Goal: Task Accomplishment & Management: Use online tool/utility

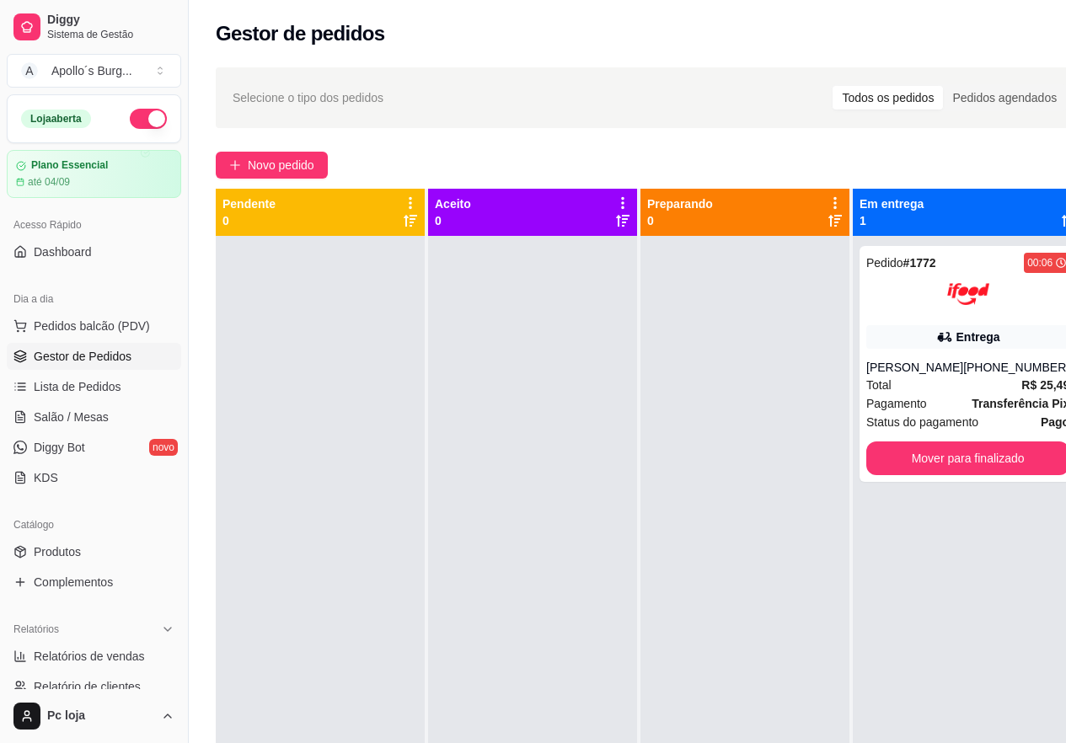
click at [897, 460] on button "Mover para finalizado" at bounding box center [967, 458] width 203 height 34
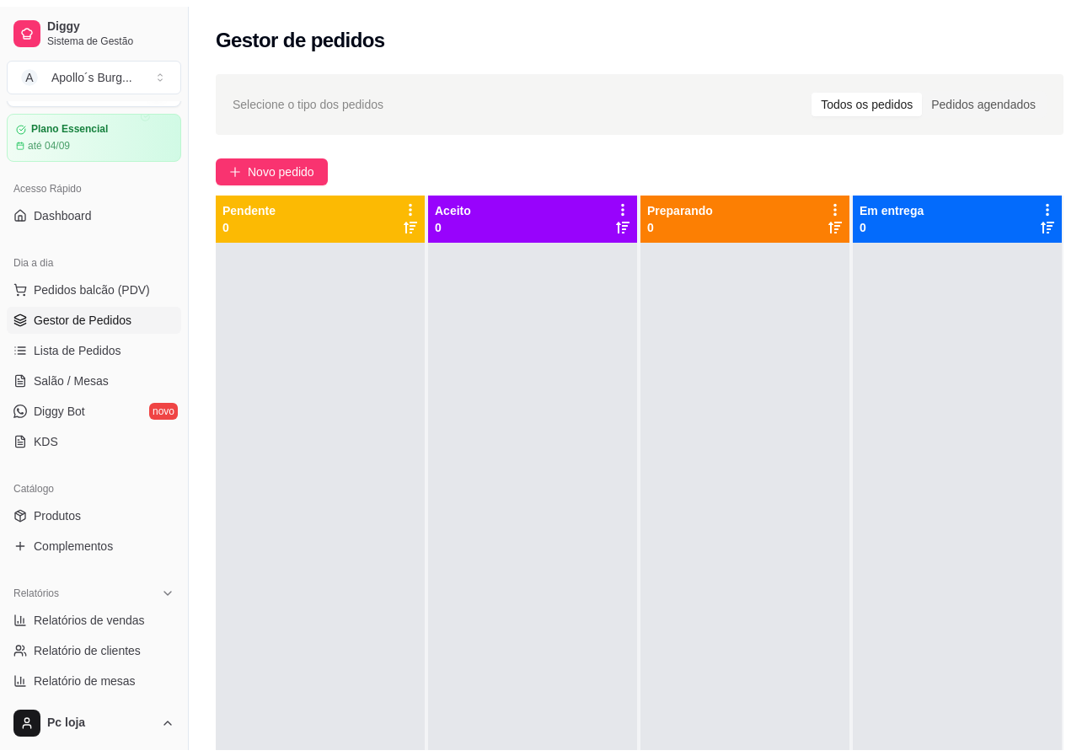
scroll to position [253, 0]
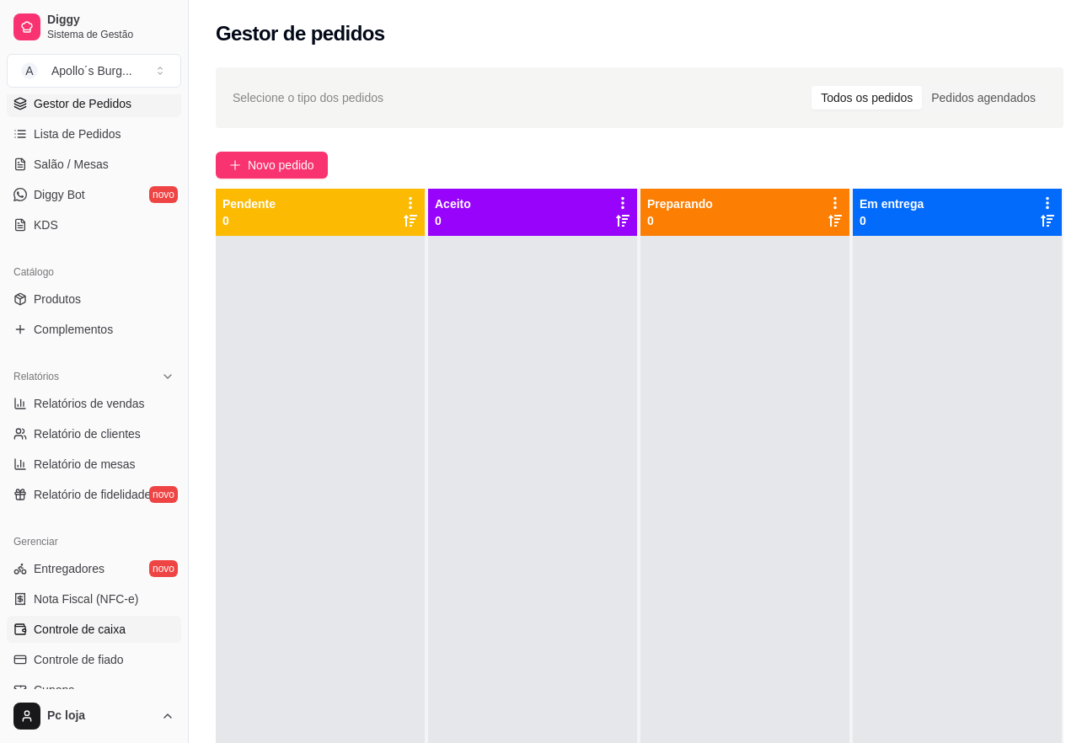
click at [88, 623] on span "Controle de caixa" at bounding box center [80, 629] width 92 height 17
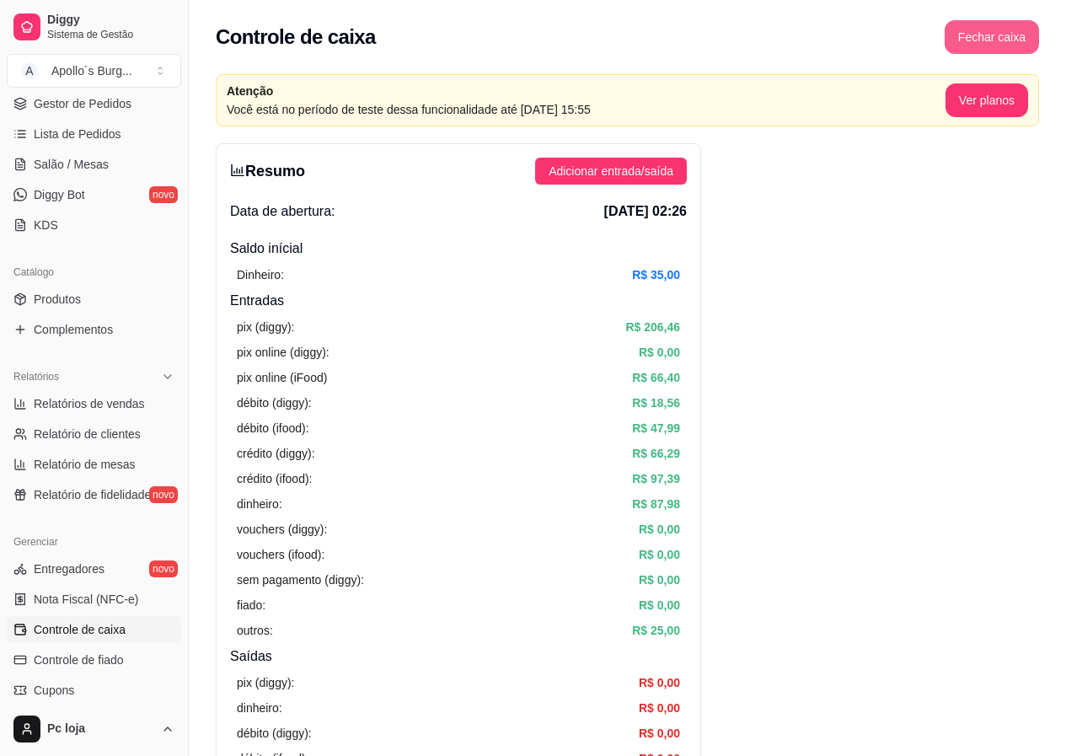
click at [985, 29] on button "Fechar caixa" at bounding box center [991, 37] width 94 height 34
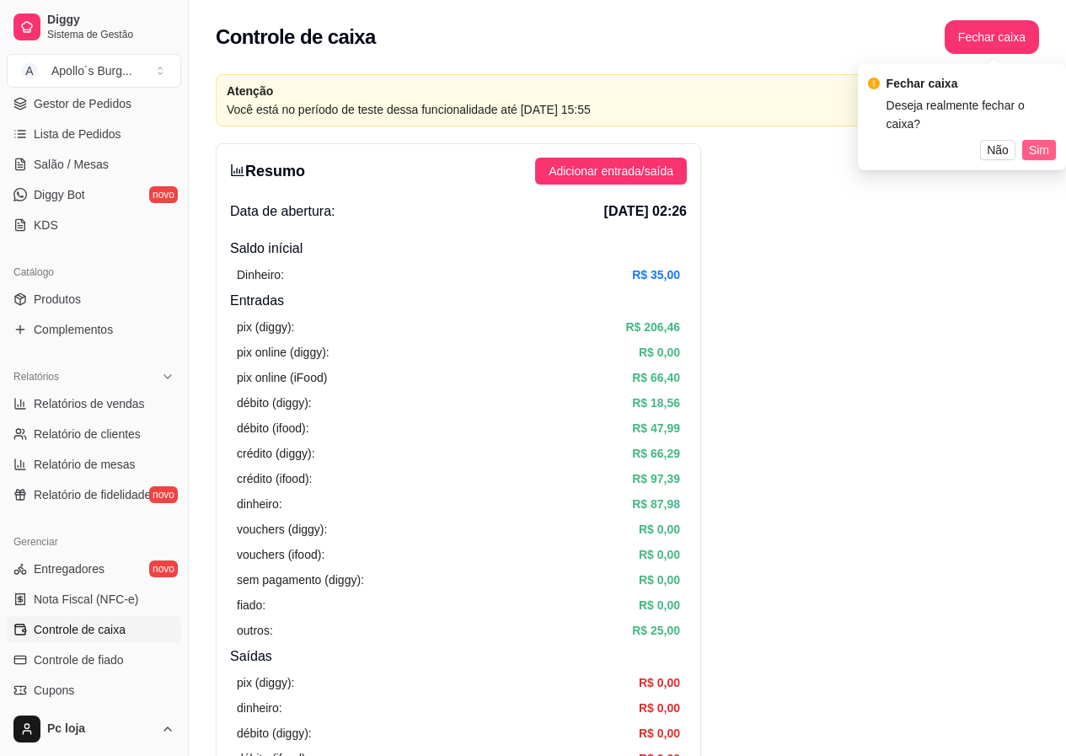
click at [1043, 141] on span "Sim" at bounding box center [1039, 150] width 20 height 19
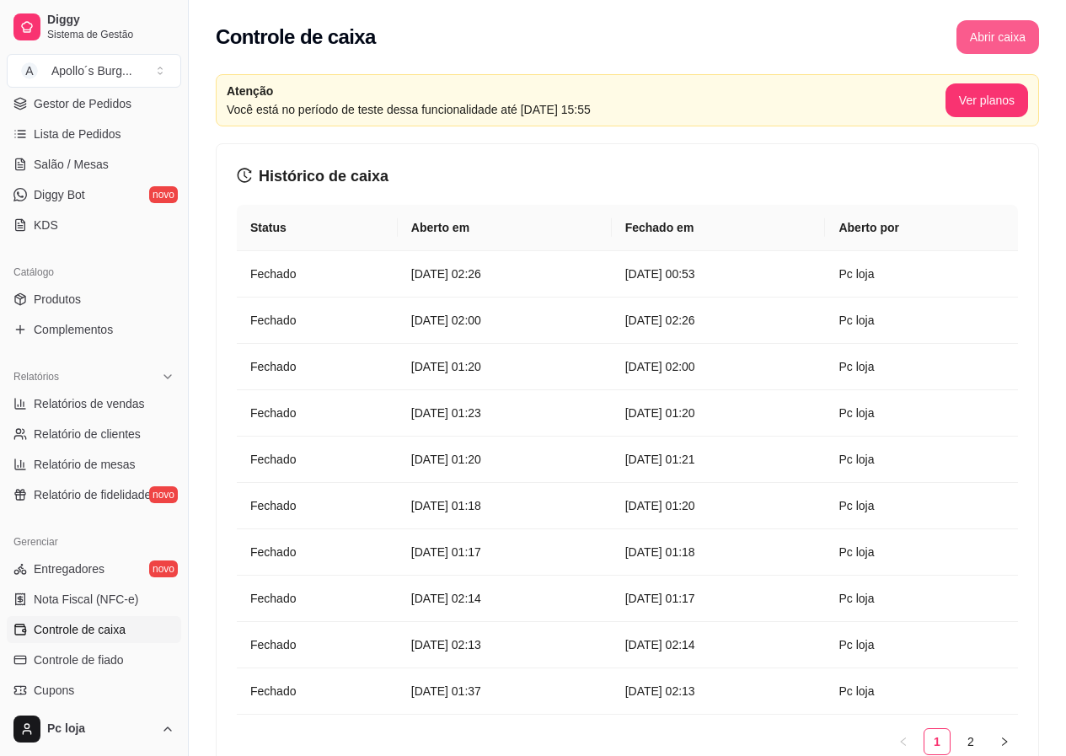
click at [983, 46] on button "Abrir caixa" at bounding box center [997, 37] width 83 height 34
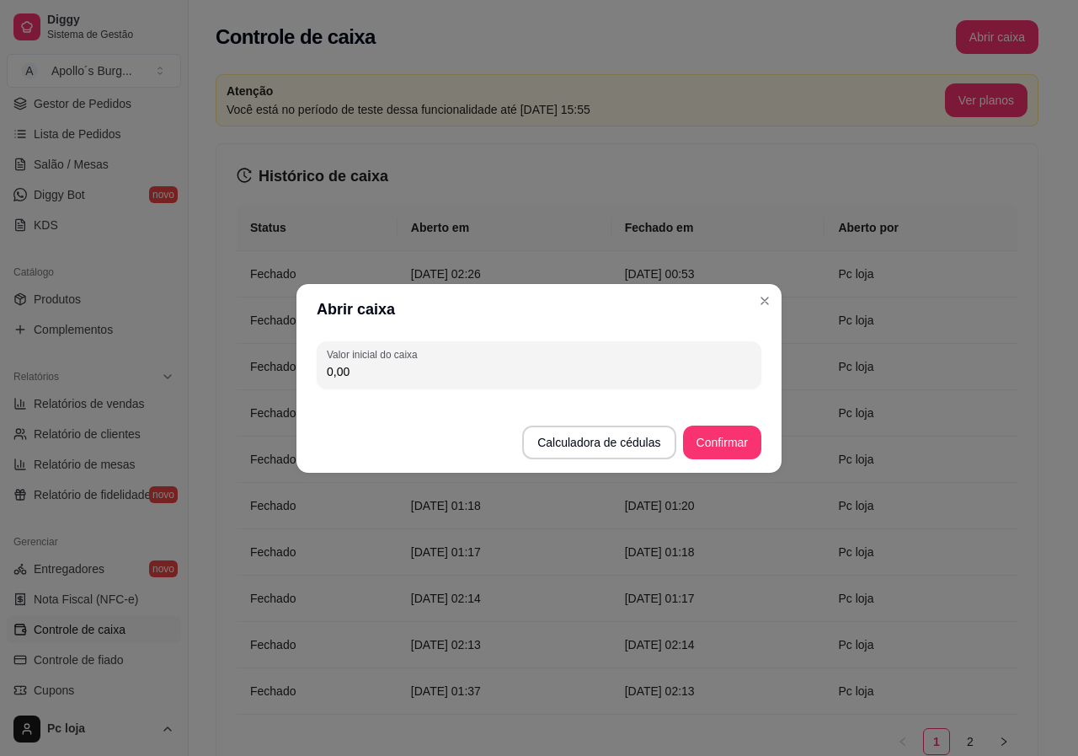
click at [521, 374] on input "0,00" at bounding box center [539, 371] width 425 height 17
type input "103,00"
click at [751, 435] on button "Confirmar" at bounding box center [722, 441] width 77 height 33
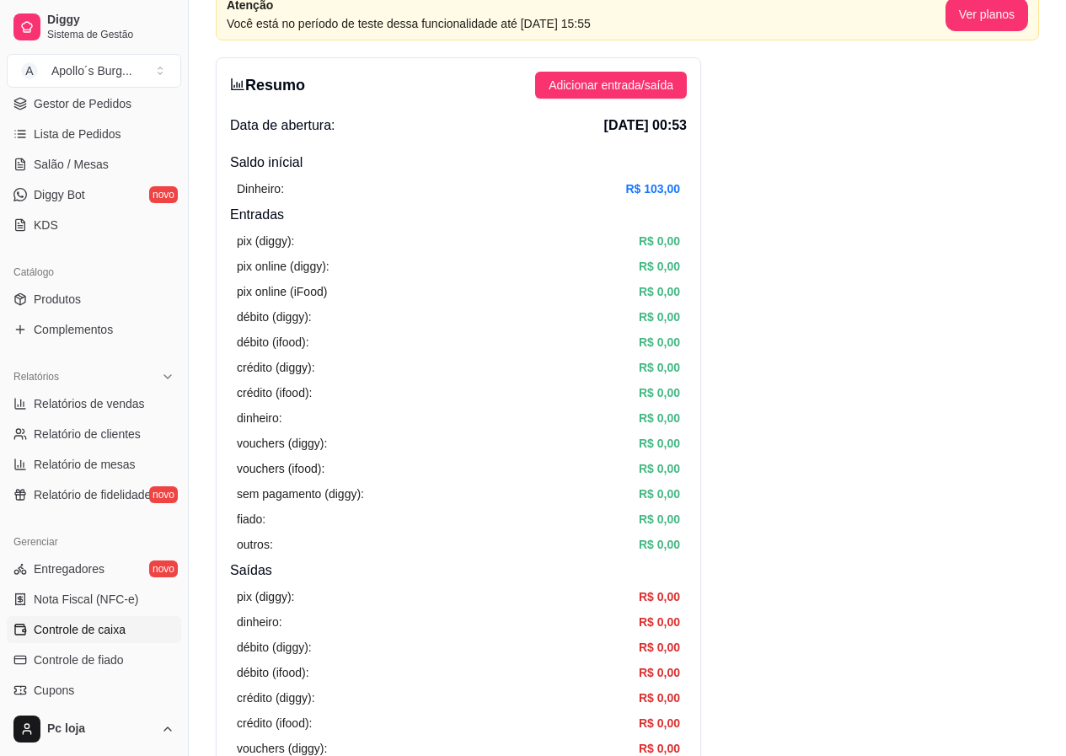
scroll to position [84, 0]
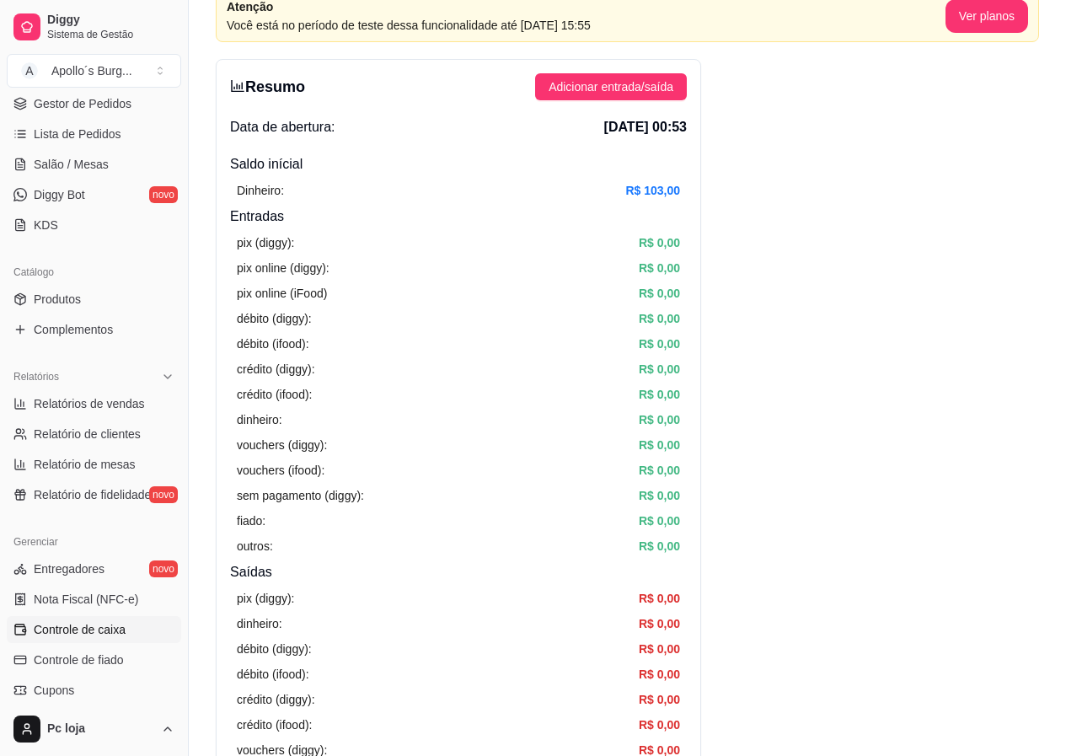
drag, startPoint x: 874, startPoint y: 23, endPoint x: 901, endPoint y: 24, distance: 27.0
